Goal: Transaction & Acquisition: Purchase product/service

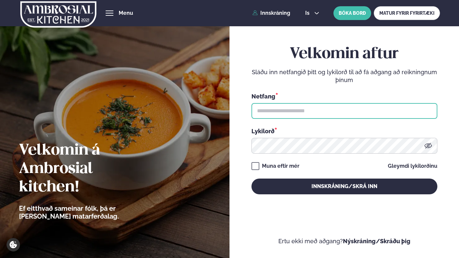
click at [319, 110] on input "text" at bounding box center [345, 111] width 186 height 16
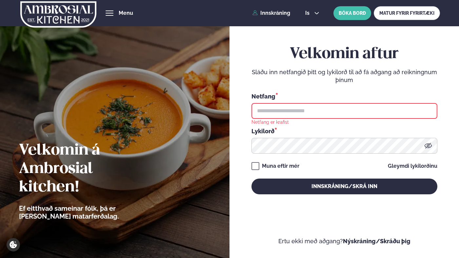
type input "**********"
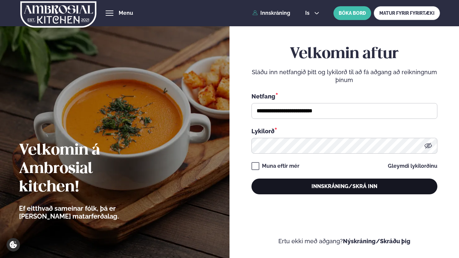
click at [294, 185] on button "Innskráning/Skrá inn" at bounding box center [345, 186] width 186 height 16
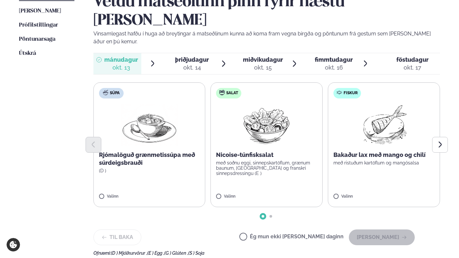
scroll to position [180, 0]
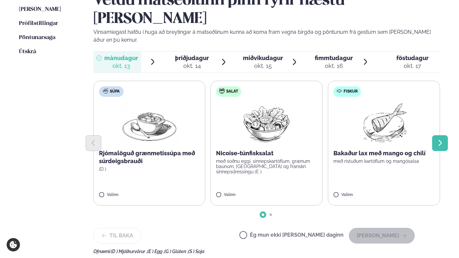
click at [438, 139] on icon "Next slide" at bounding box center [440, 143] width 8 height 8
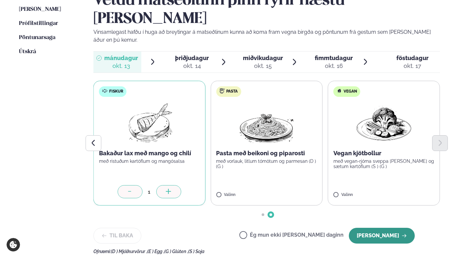
click at [366, 228] on button "[PERSON_NAME]" at bounding box center [382, 236] width 66 height 16
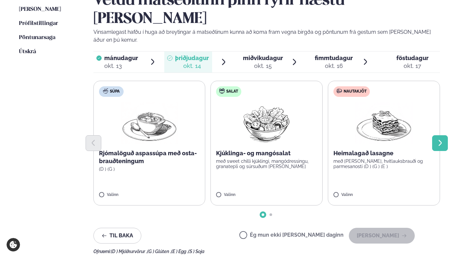
click at [442, 139] on icon "Next slide" at bounding box center [440, 143] width 8 height 8
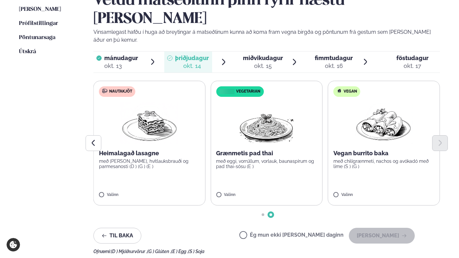
click at [131, 149] on p "Heimalagað lasagne" at bounding box center [149, 153] width 101 height 8
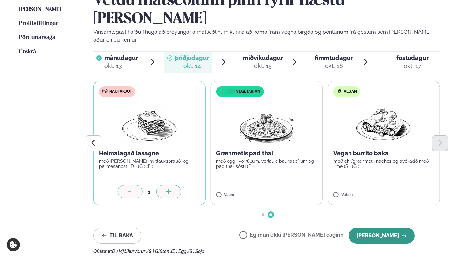
click at [390, 228] on button "[PERSON_NAME]" at bounding box center [382, 236] width 66 height 16
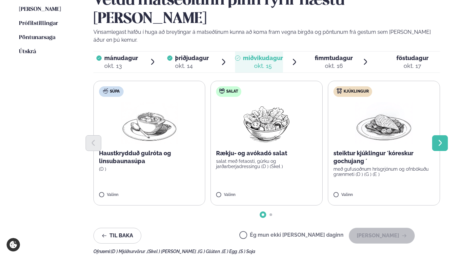
click at [440, 139] on icon "Next slide" at bounding box center [440, 143] width 8 height 8
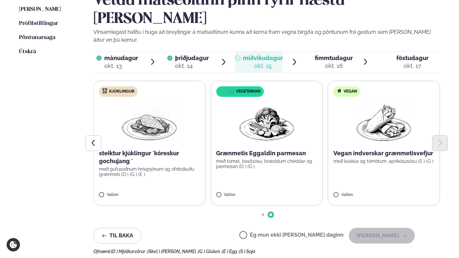
click at [141, 192] on div "Valinn" at bounding box center [149, 195] width 101 height 6
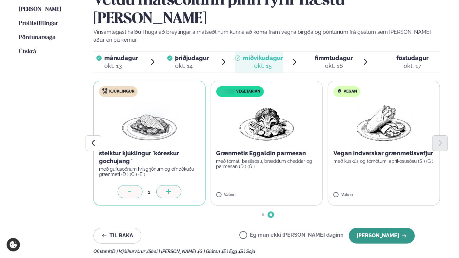
click at [370, 228] on button "[PERSON_NAME]" at bounding box center [382, 236] width 66 height 16
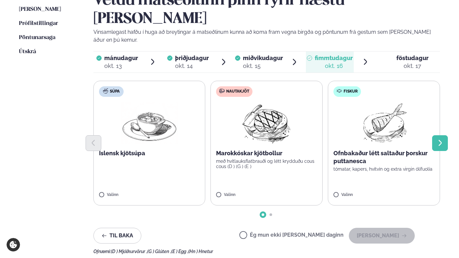
click at [440, 139] on icon "Next slide" at bounding box center [440, 143] width 8 height 8
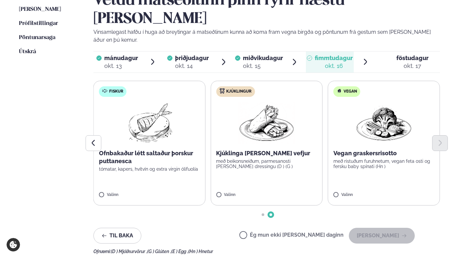
click at [137, 166] on label "Fiskur Ofnbakaður létt saltaður þorskur puttanesca tómatar, kapers, hvítvín og …" at bounding box center [149, 143] width 112 height 125
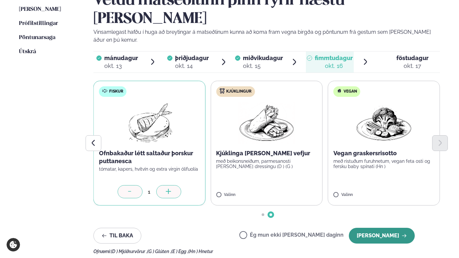
click at [374, 228] on button "[PERSON_NAME]" at bounding box center [382, 236] width 66 height 16
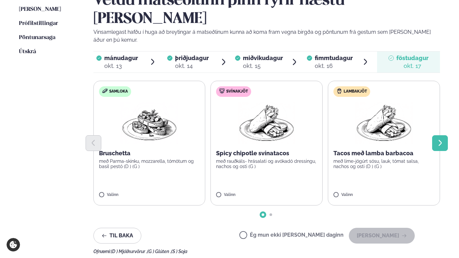
click at [439, 139] on icon "Next slide" at bounding box center [440, 143] width 8 height 8
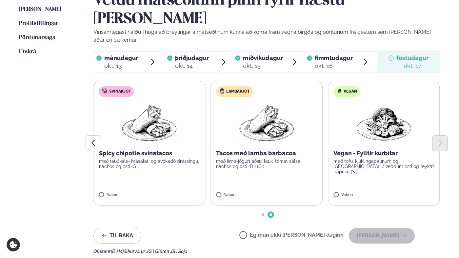
click at [245, 168] on label "Lambakjöt Tacos með lamba barbacoa með lime-jógúrt sósu, lauk, tómat salsa, nac…" at bounding box center [267, 143] width 112 height 125
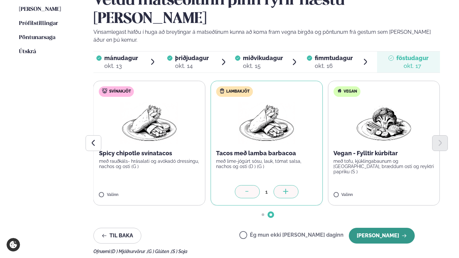
click at [390, 228] on button "[PERSON_NAME]" at bounding box center [382, 236] width 66 height 16
